Goal: Task Accomplishment & Management: Complete application form

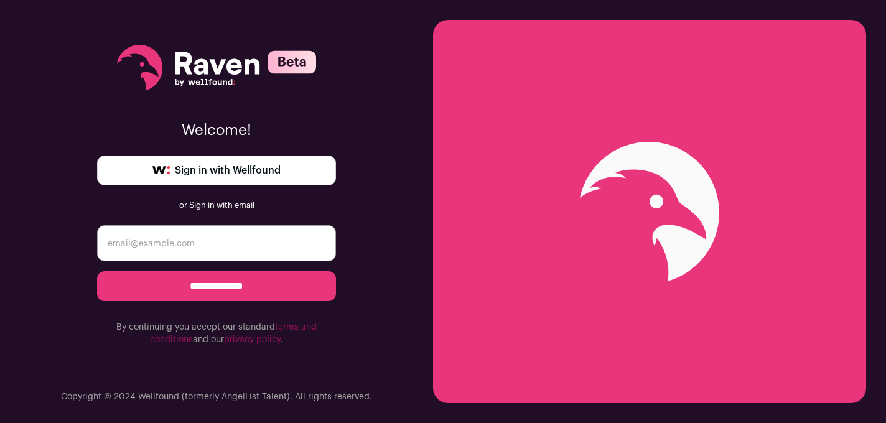
click at [322, 168] on link "Sign in with Wellfound" at bounding box center [216, 171] width 239 height 30
click at [307, 238] on input "email" at bounding box center [216, 243] width 239 height 36
type input "[EMAIL_ADDRESS][DOMAIN_NAME]"
click at [268, 285] on input "**********" at bounding box center [216, 286] width 239 height 30
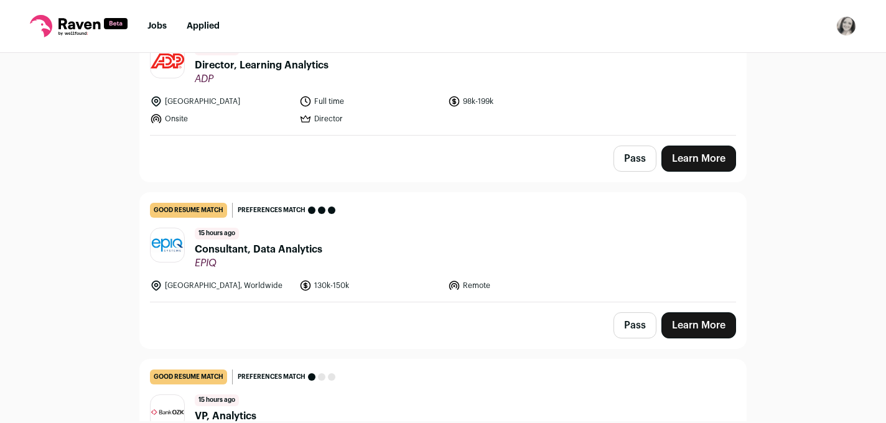
scroll to position [172, 0]
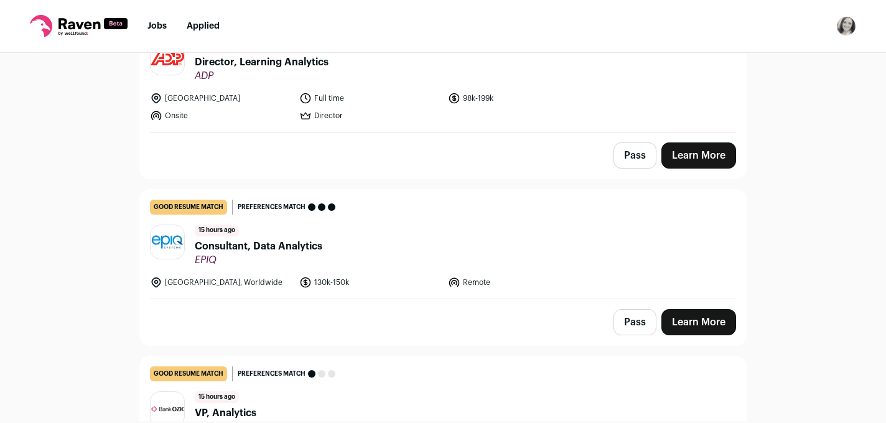
click at [284, 247] on span "Consultant, Data Analytics" at bounding box center [259, 246] width 128 height 15
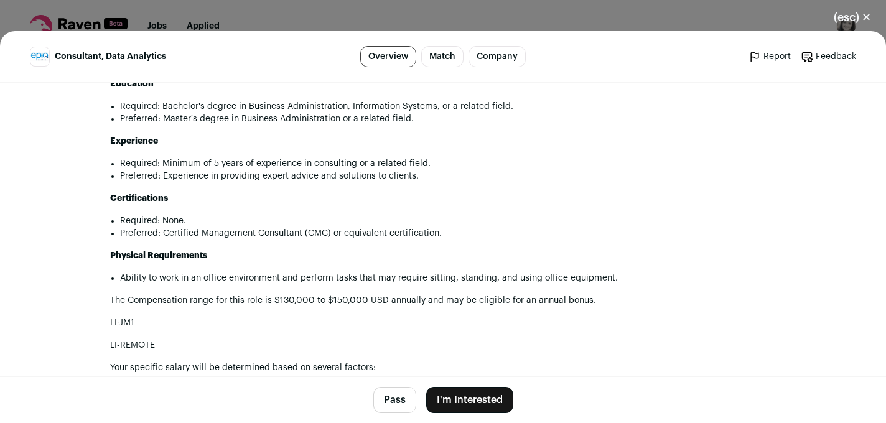
scroll to position [1276, 0]
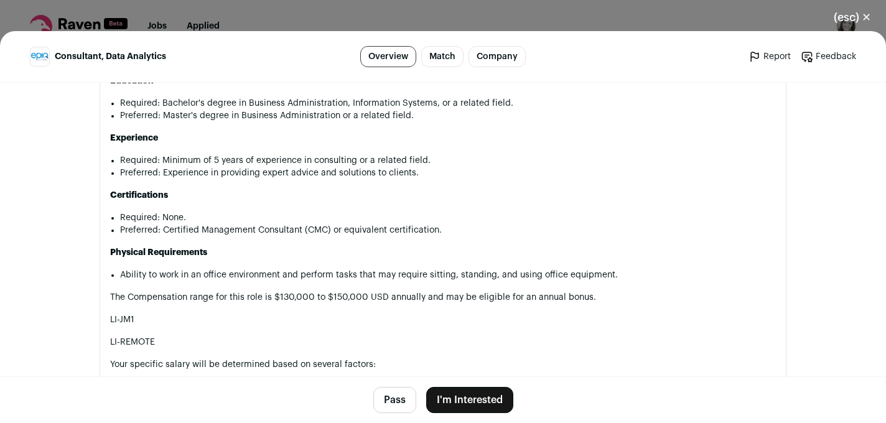
click at [452, 400] on button "I'm Interested" at bounding box center [469, 400] width 87 height 26
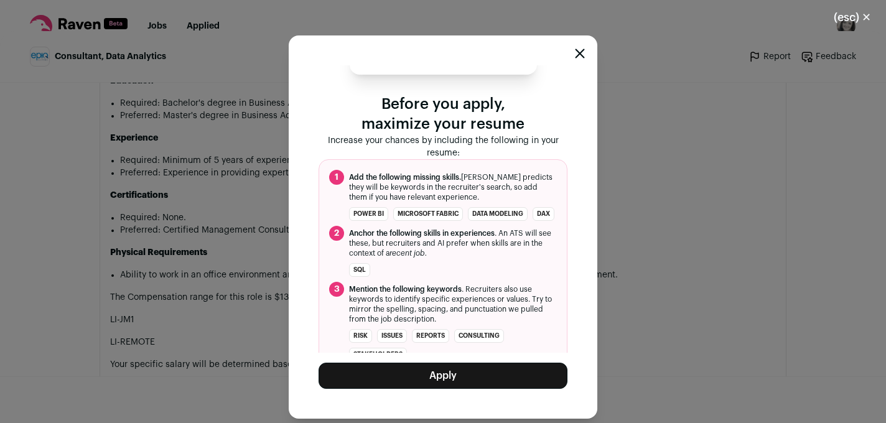
scroll to position [67, 0]
